Goal: Find specific page/section: Find specific page/section

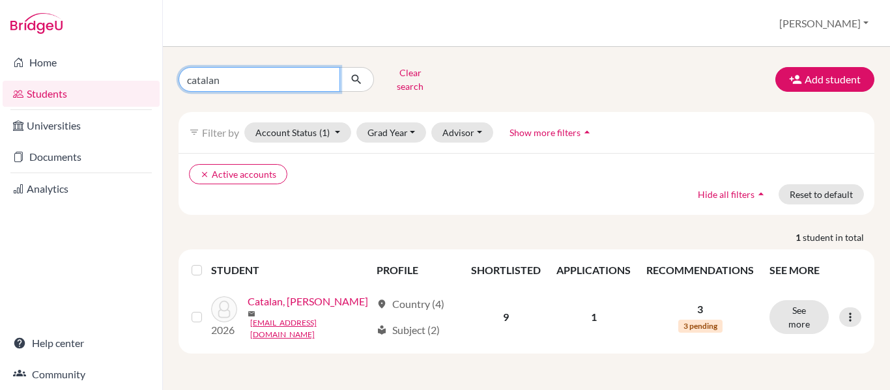
click at [239, 78] on input "catalan" at bounding box center [259, 79] width 162 height 25
type input "c"
type input "[PERSON_NAME]"
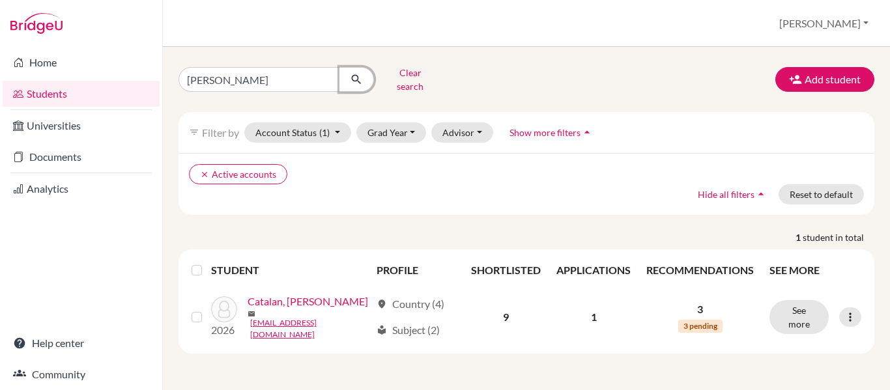
click at [360, 77] on icon "submit" at bounding box center [356, 79] width 13 height 13
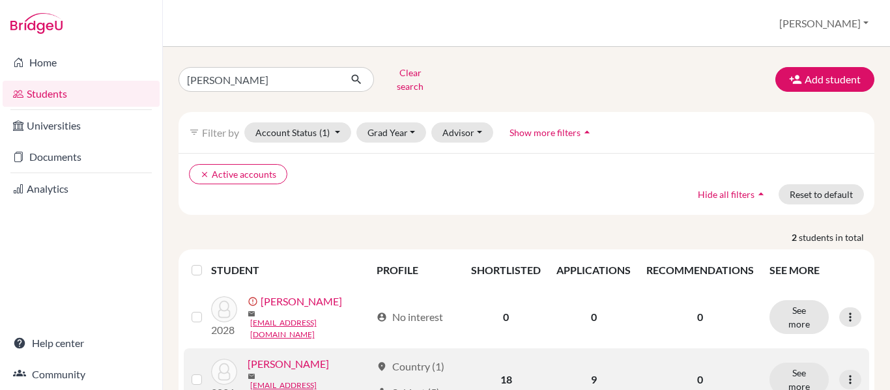
click at [291, 357] on link "[PERSON_NAME]" at bounding box center [288, 364] width 81 height 16
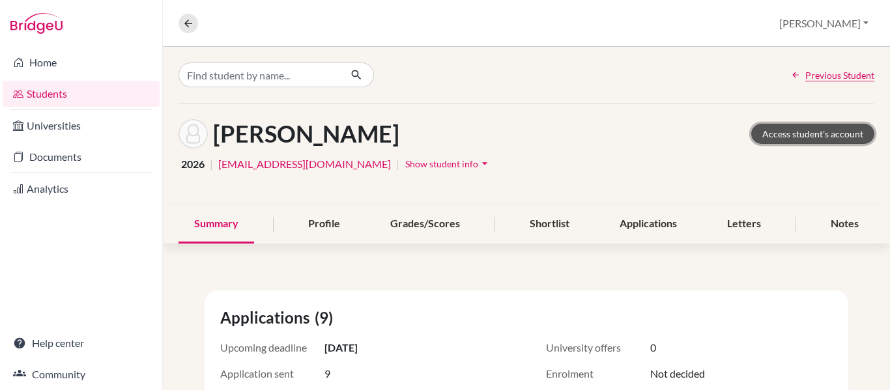
click at [812, 134] on link "Access student's account" at bounding box center [812, 134] width 123 height 20
